Goal: Task Accomplishment & Management: Manage account settings

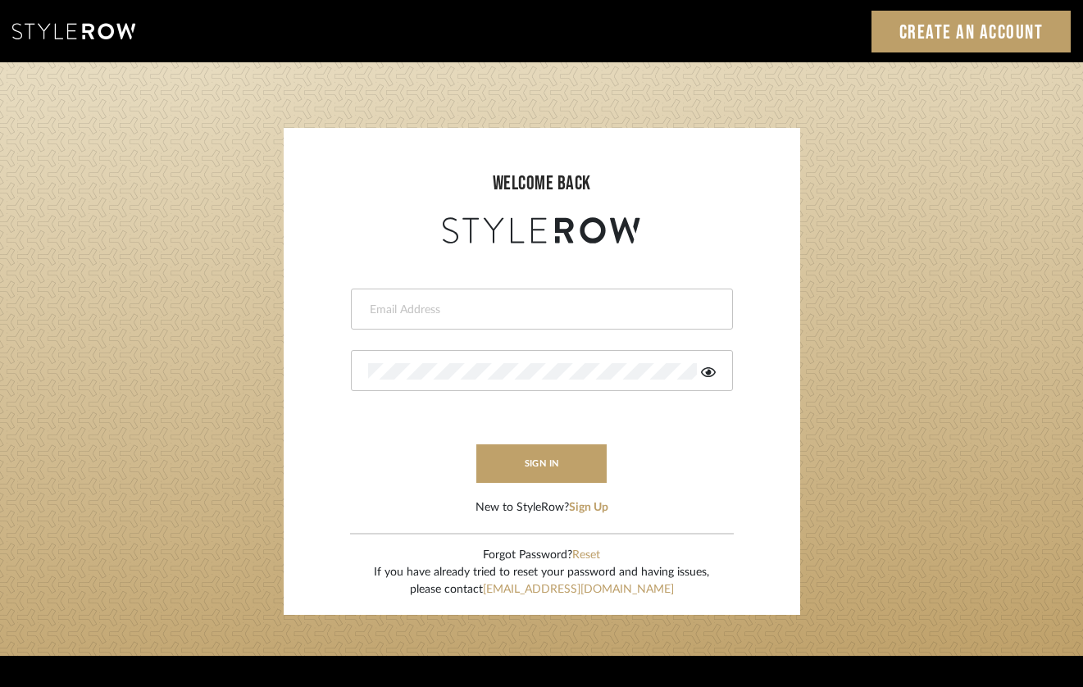
click at [556, 319] on div at bounding box center [542, 308] width 382 height 41
type input "[PERSON_NAME][EMAIL_ADDRESS][DOMAIN_NAME]"
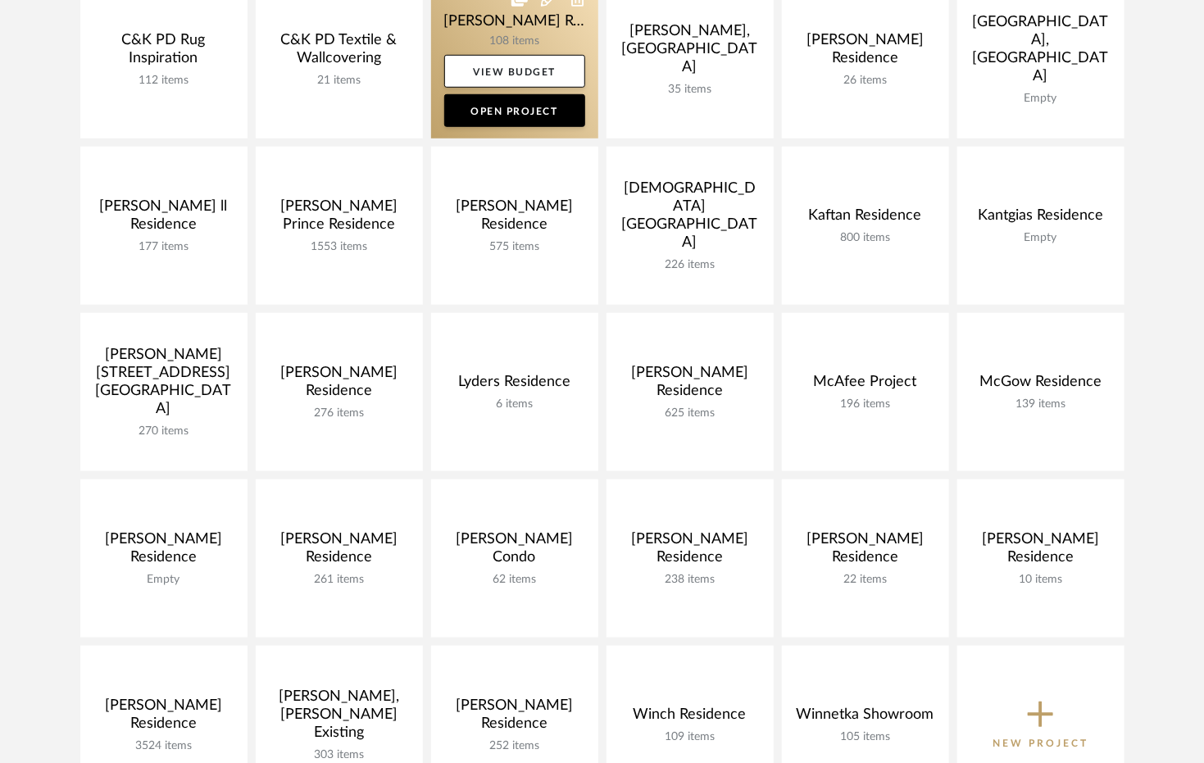
scroll to position [492, 0]
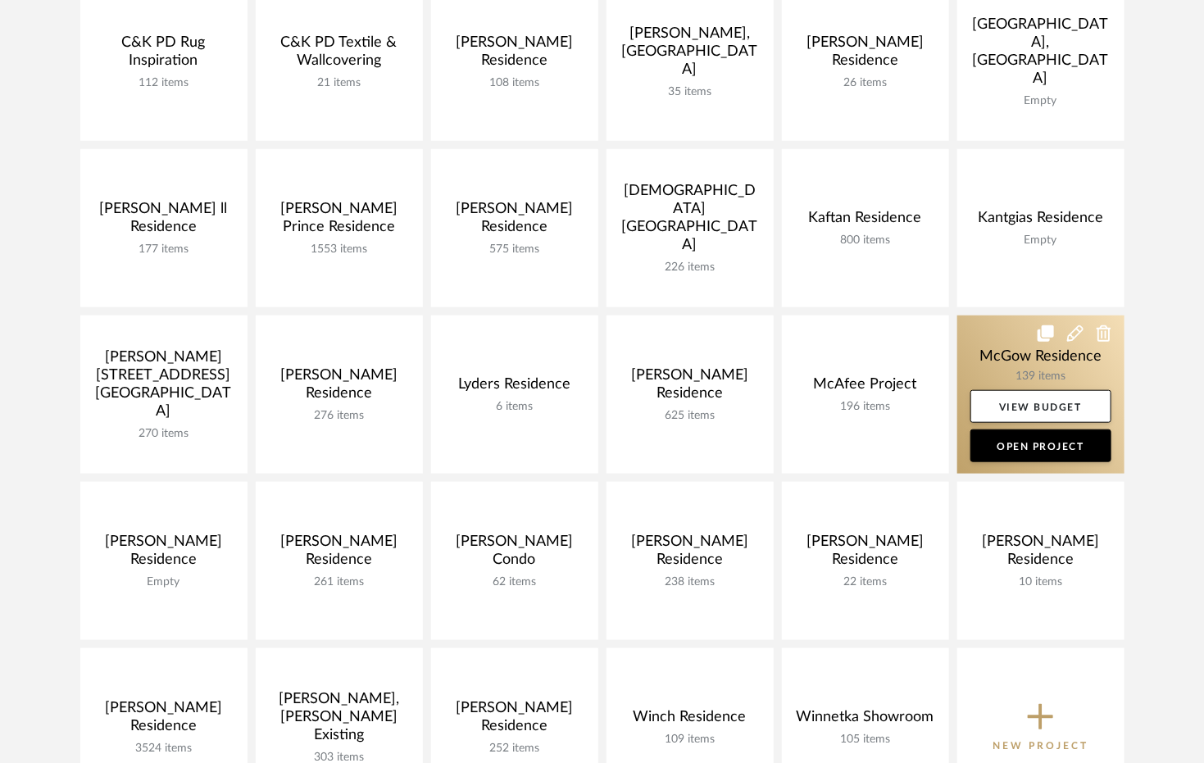
click at [982, 361] on link at bounding box center [1040, 395] width 167 height 158
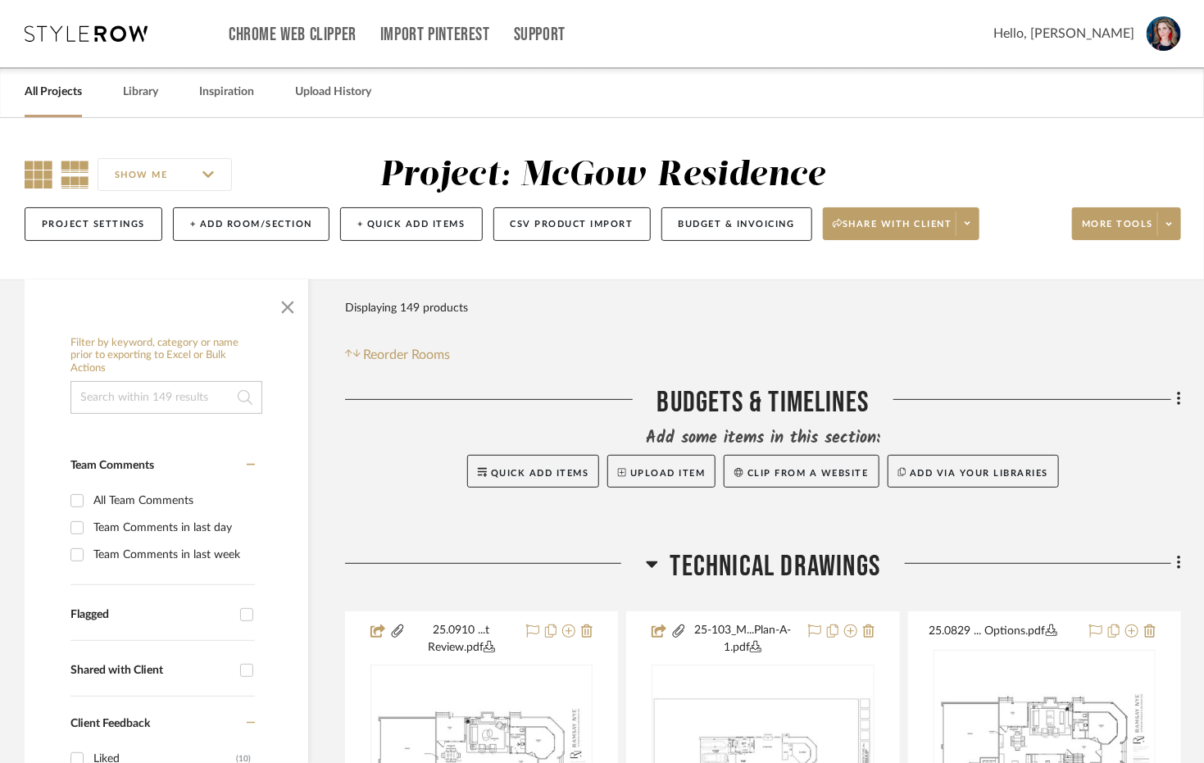
click at [31, 175] on icon at bounding box center [39, 175] width 28 height 28
click at [286, 303] on span "button" at bounding box center [287, 303] width 39 height 39
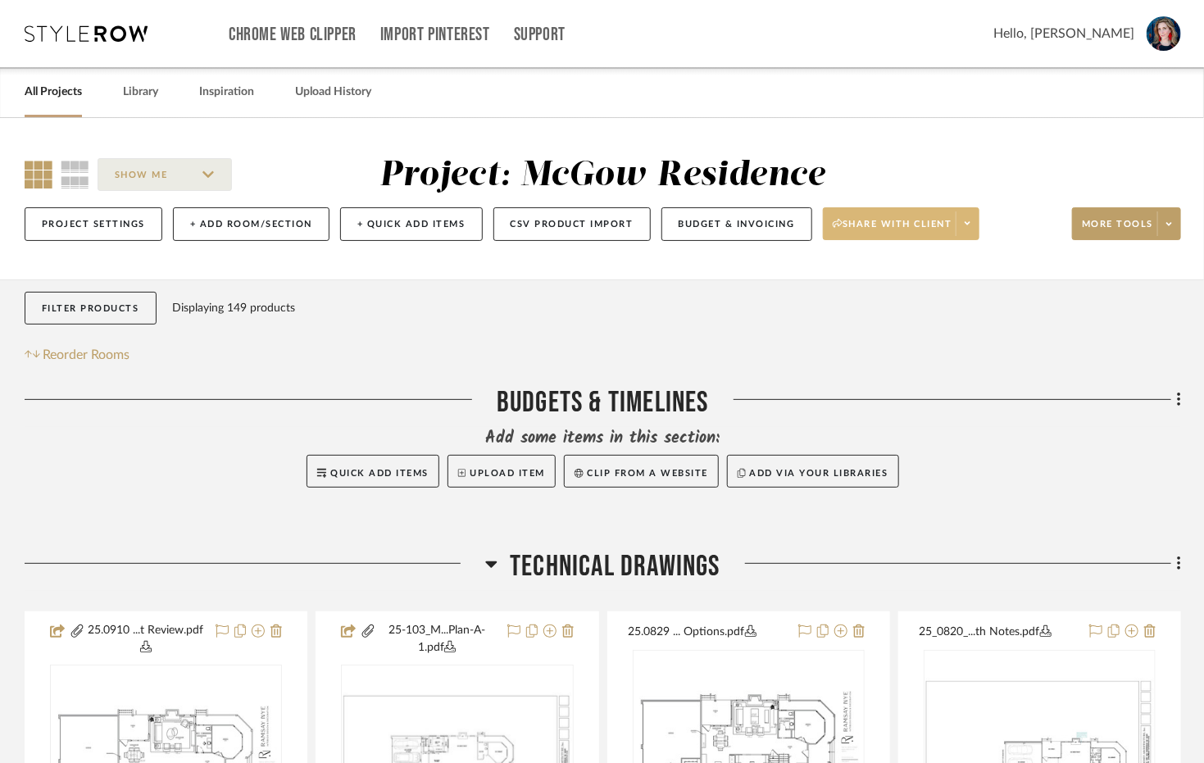
click at [857, 229] on span "Share with client" at bounding box center [893, 230] width 120 height 25
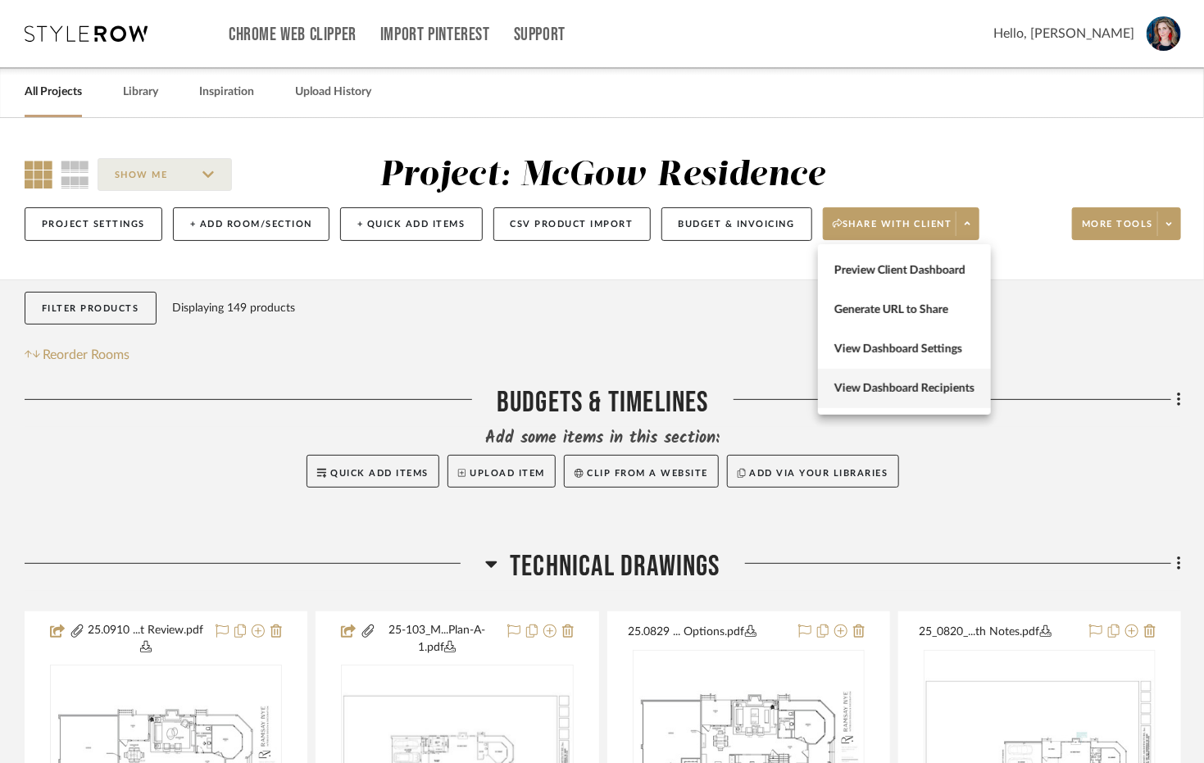
click at [876, 392] on span "View Dashboard Recipients" at bounding box center [904, 389] width 140 height 14
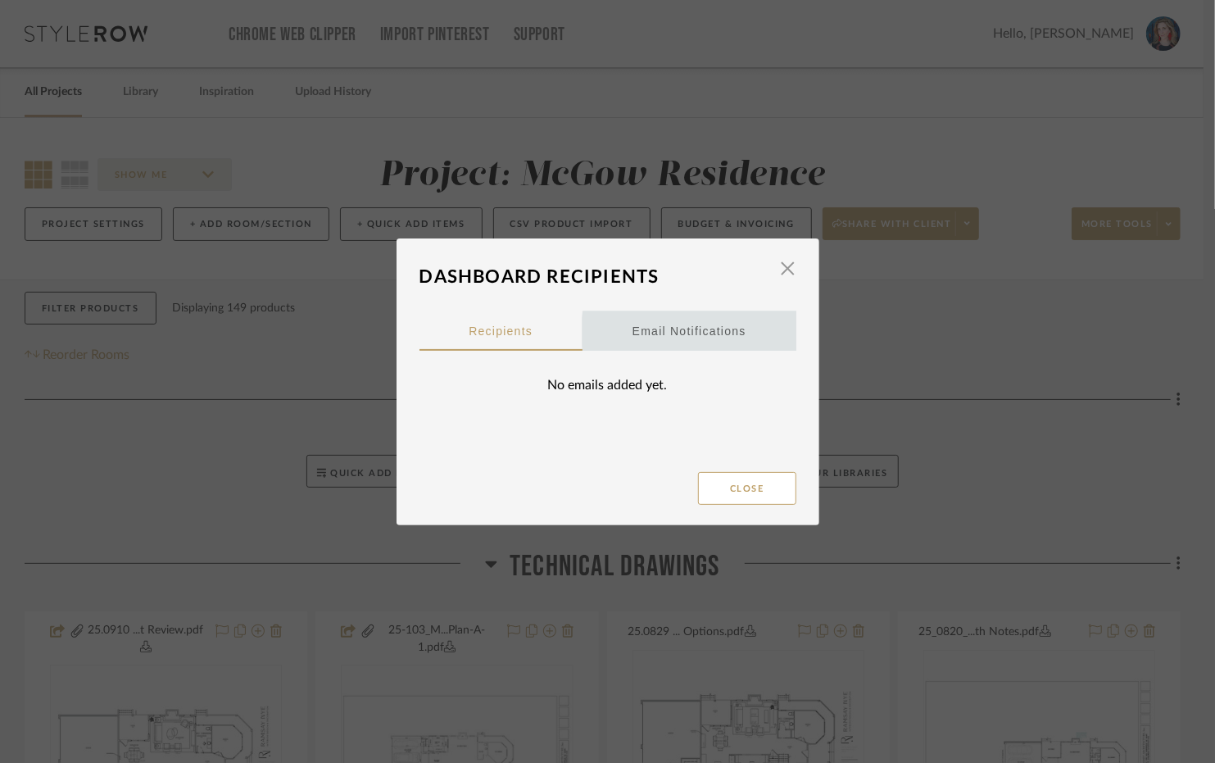
click at [704, 332] on div "Email Notifications" at bounding box center [690, 331] width 114 height 41
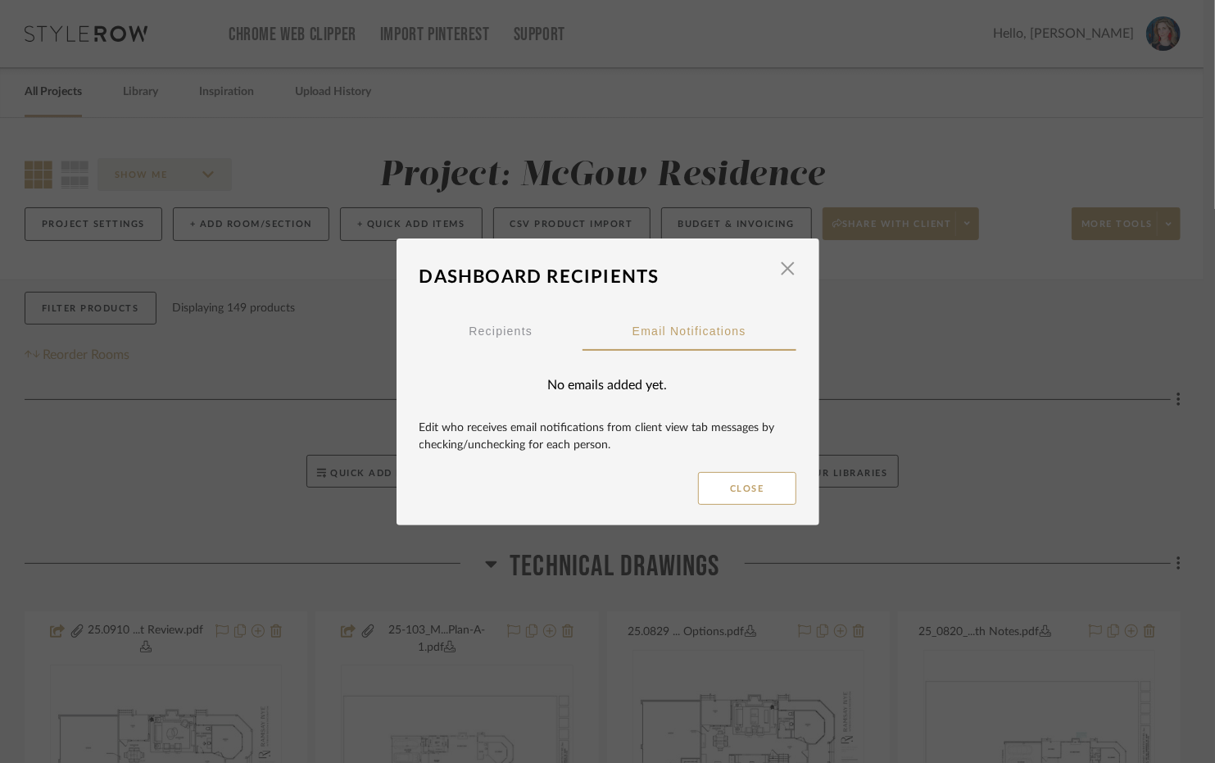
click at [588, 385] on div "No emails added yet." at bounding box center [608, 385] width 377 height 69
click at [557, 444] on div "Edit who receives email notifications from client view tab messages by checking…" at bounding box center [608, 438] width 377 height 36
click at [777, 271] on span "button" at bounding box center [788, 268] width 33 height 33
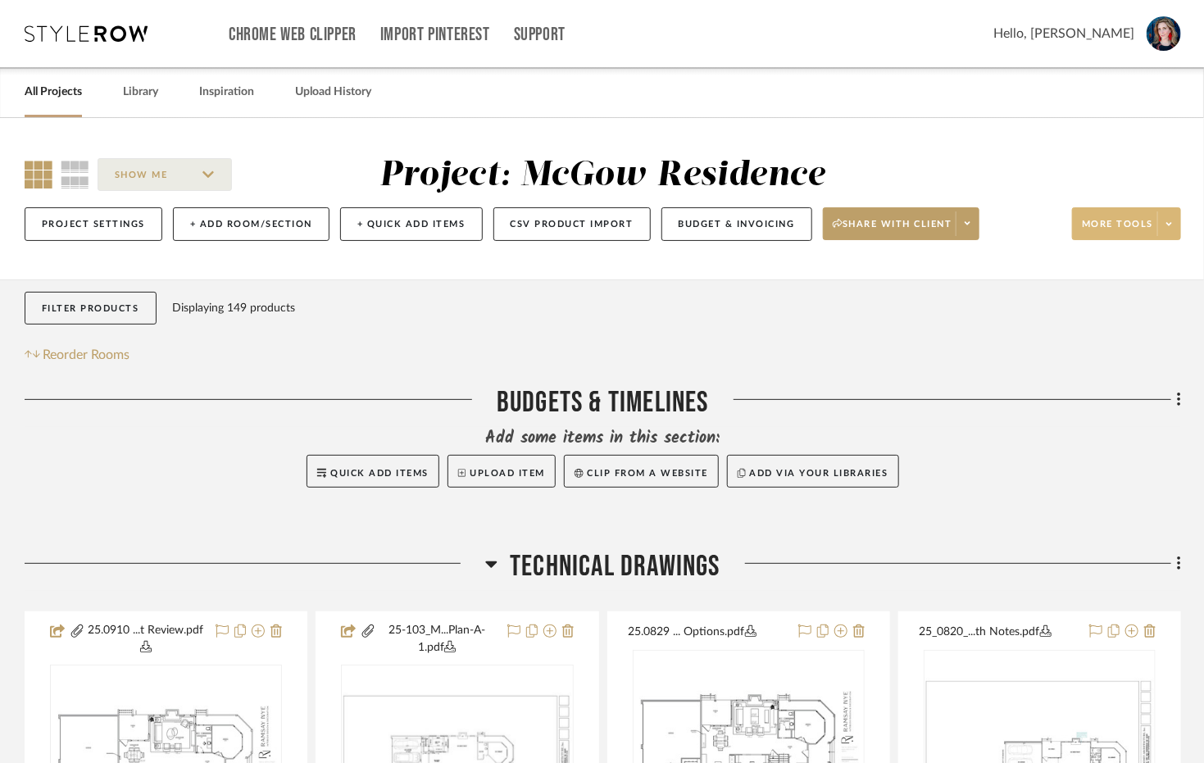
click at [1112, 229] on span "More tools" at bounding box center [1117, 230] width 71 height 25
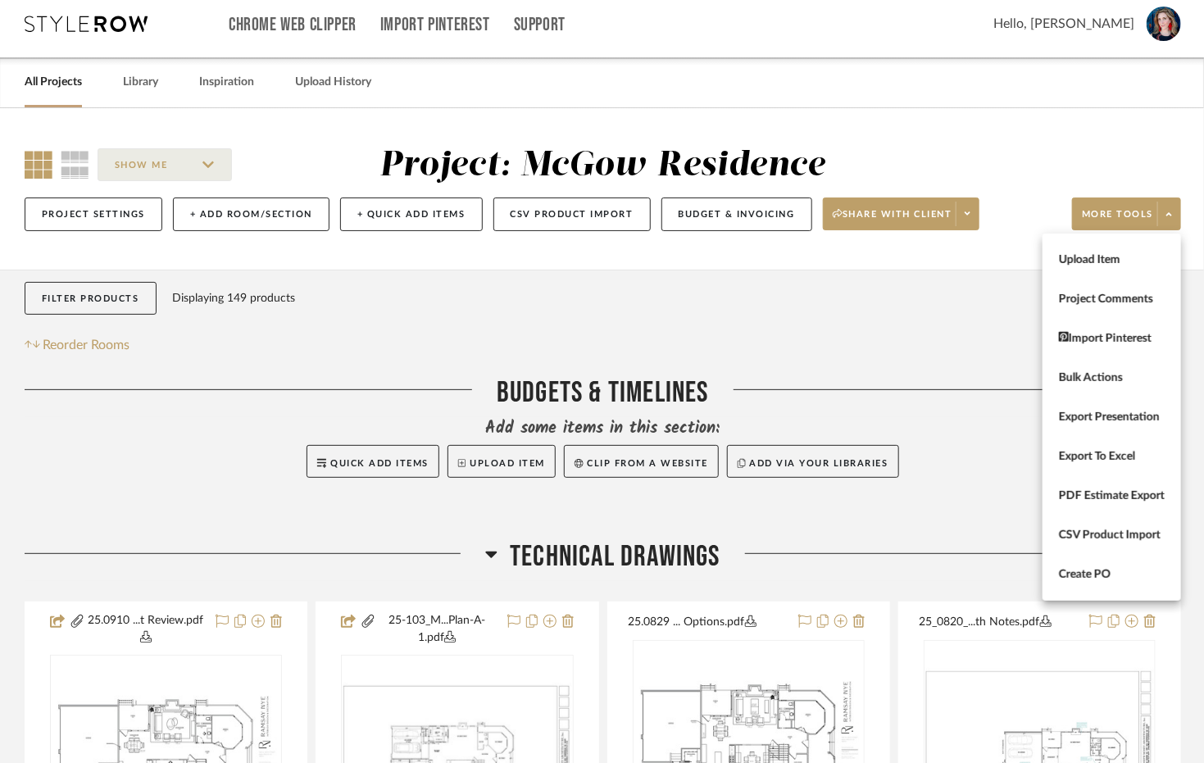
scroll to position [11, 0]
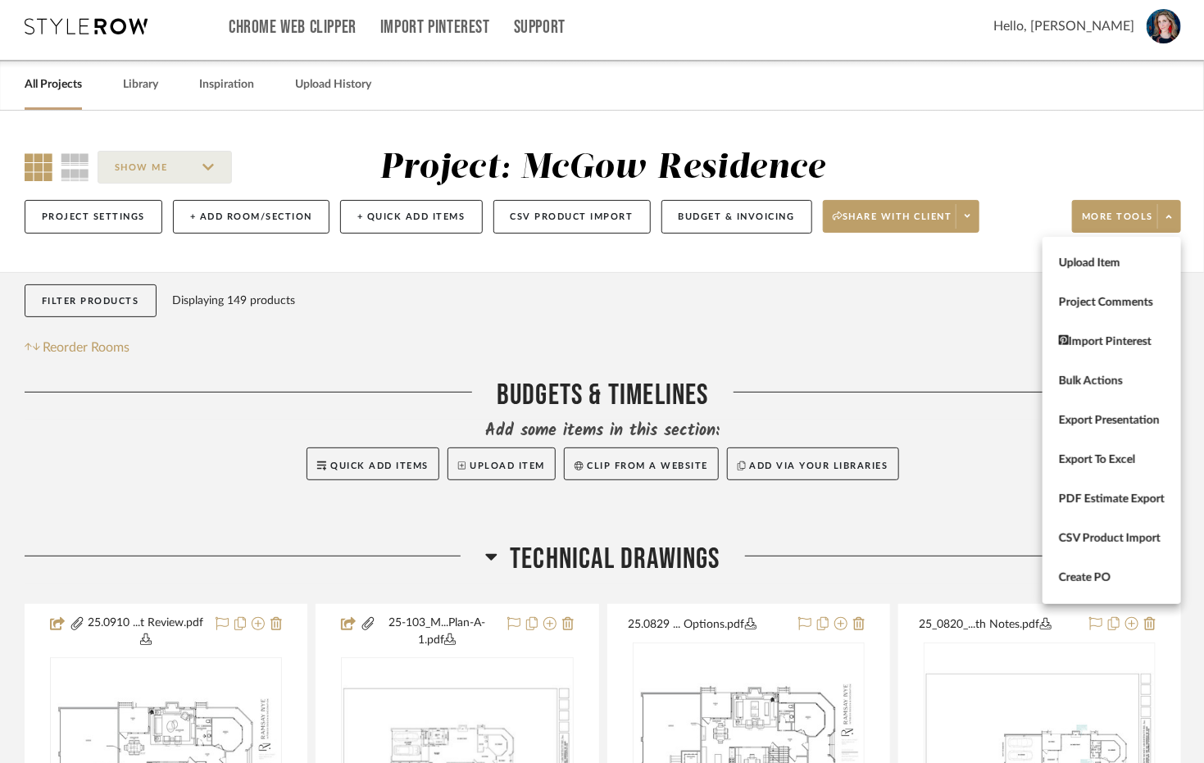
click at [937, 308] on div at bounding box center [602, 381] width 1204 height 763
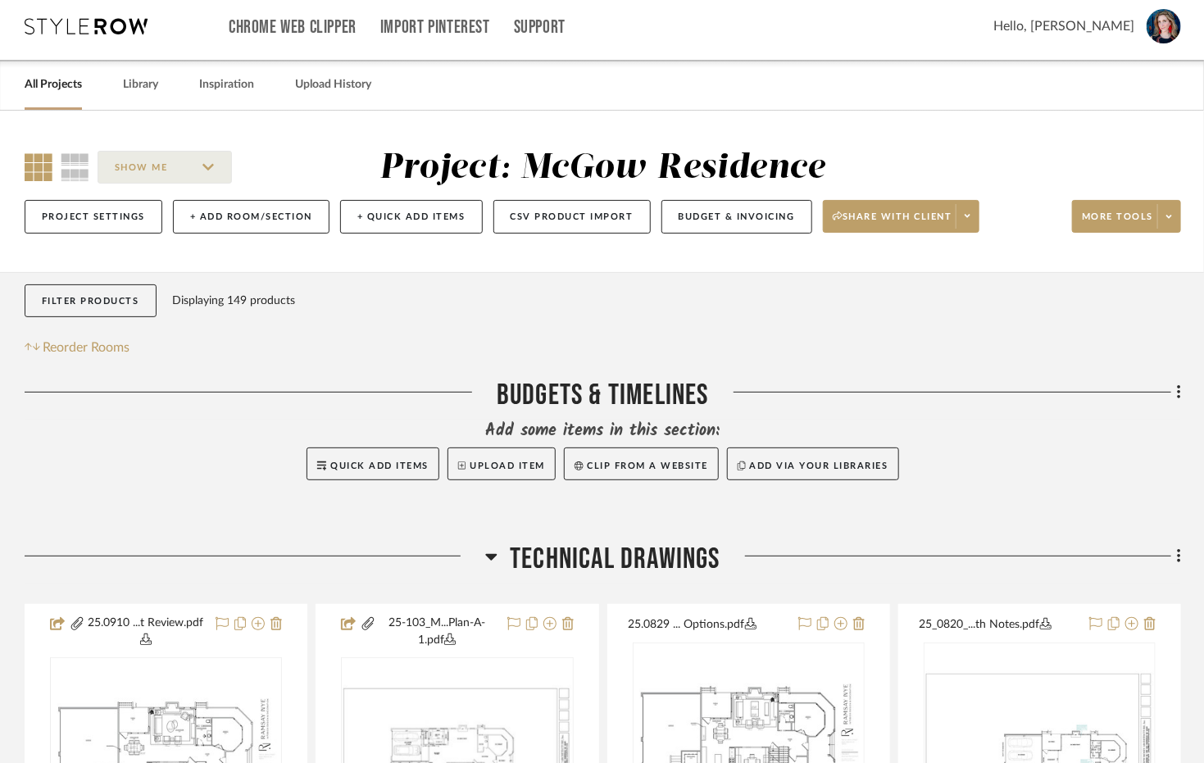
scroll to position [10, 0]
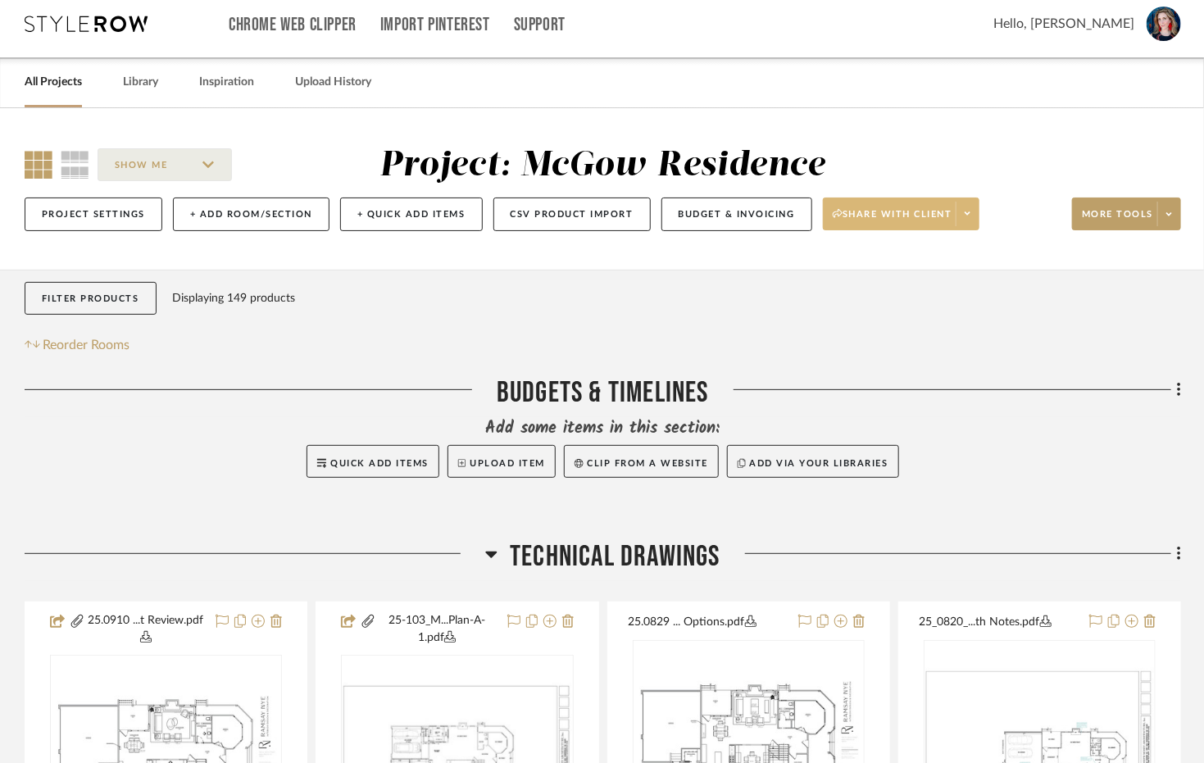
click at [967, 214] on icon at bounding box center [968, 213] width 6 height 9
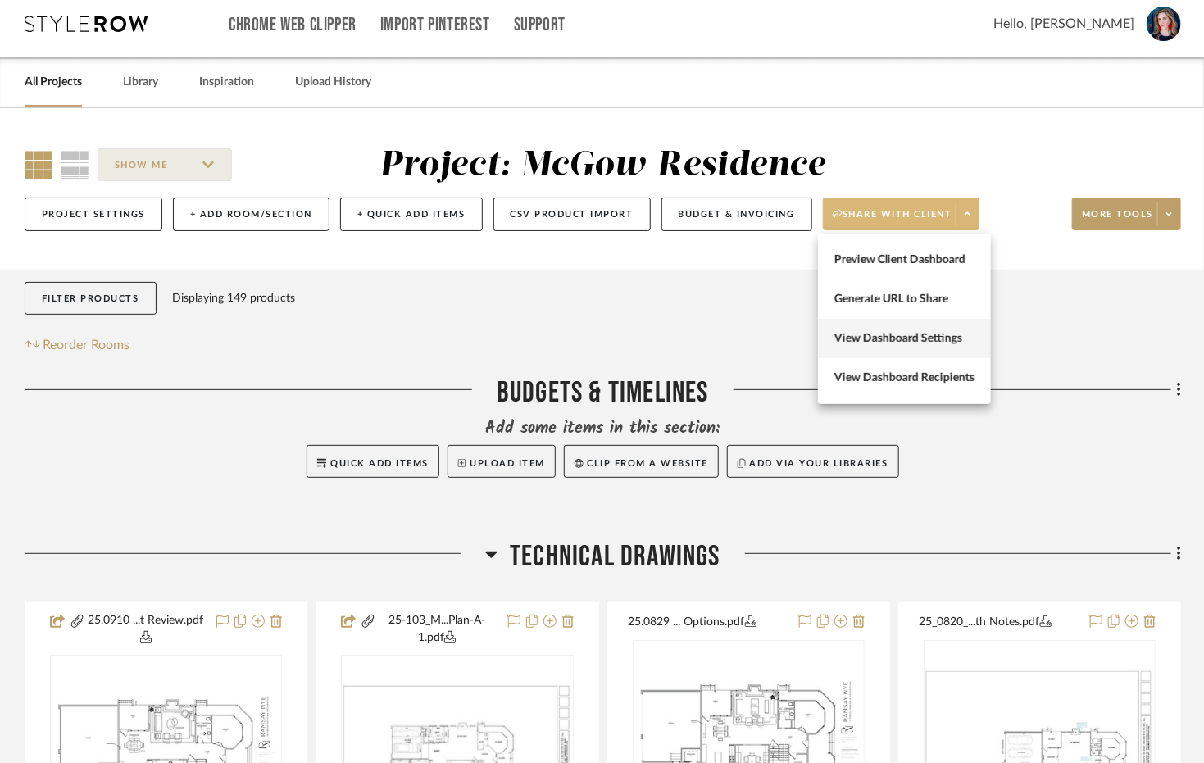
click at [901, 329] on button "View Dashboard Settings" at bounding box center [904, 338] width 173 height 39
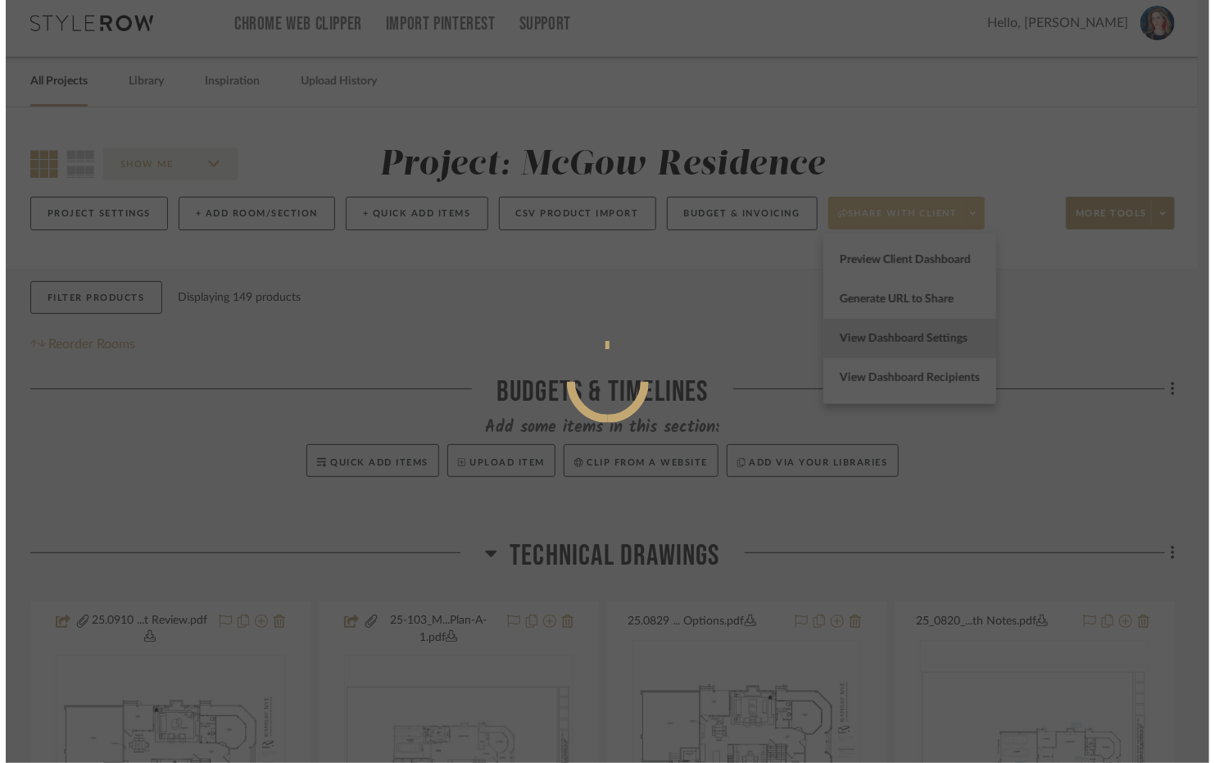
scroll to position [0, 0]
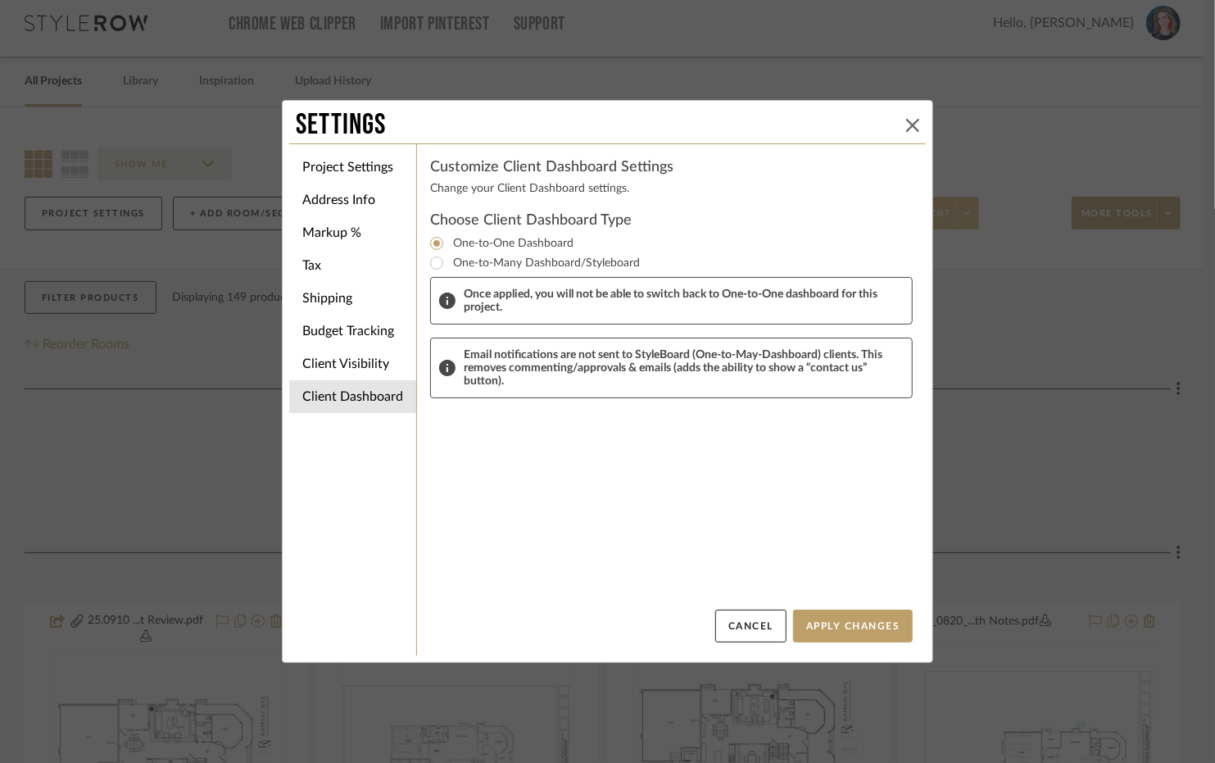
click at [906, 120] on icon at bounding box center [912, 125] width 13 height 13
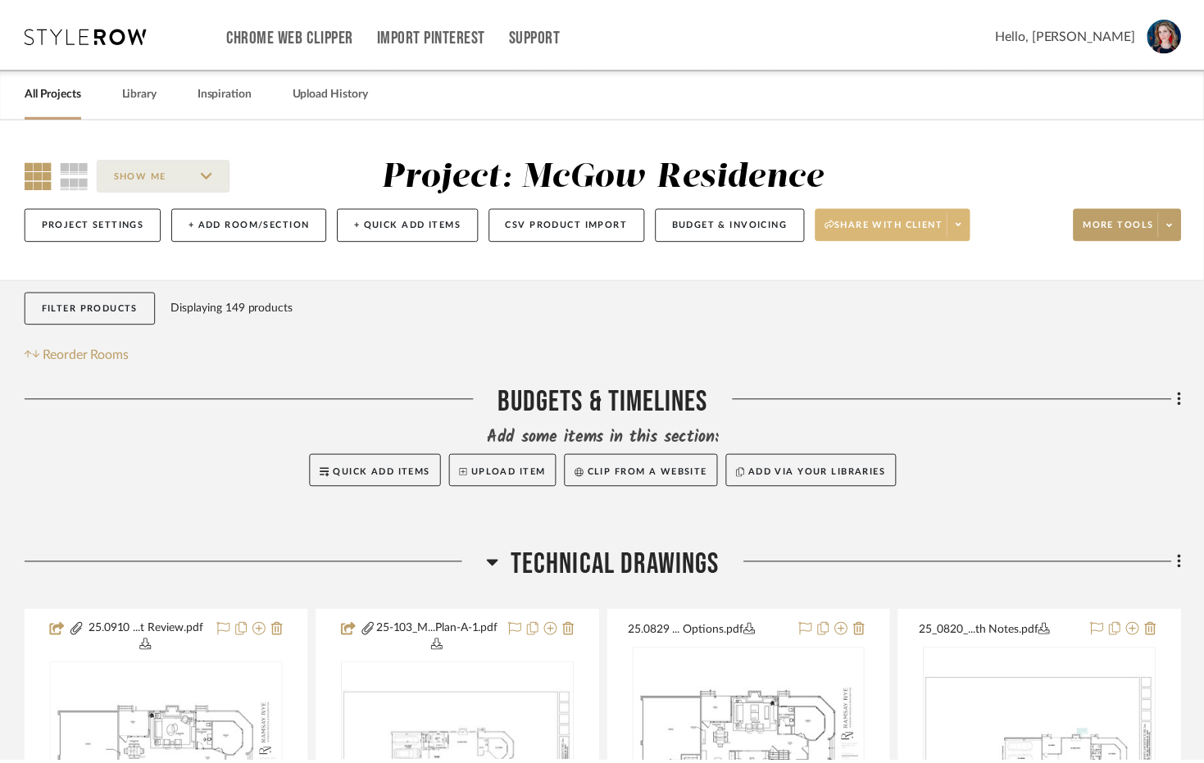
scroll to position [10, 0]
